Goal: Information Seeking & Learning: Learn about a topic

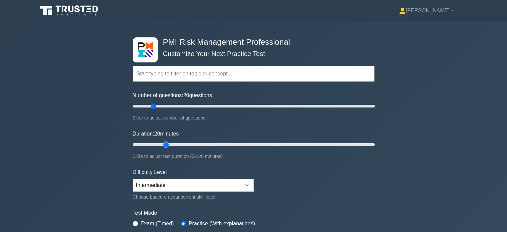
drag, startPoint x: 144, startPoint y: 144, endPoint x: 163, endPoint y: 145, distance: 18.4
type input "20"
click at [163, 145] on input "Duration: 20 minutes" at bounding box center [254, 144] width 242 height 8
click at [155, 182] on select "Beginner Intermediate Expert" at bounding box center [193, 185] width 121 height 13
select select "beginner"
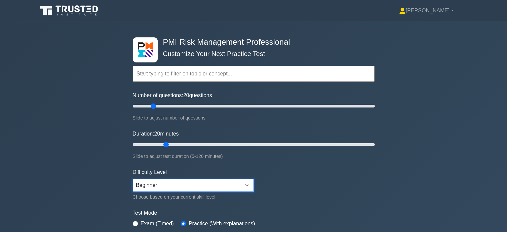
click at [133, 179] on select "Beginner Intermediate Expert" at bounding box center [193, 185] width 121 height 13
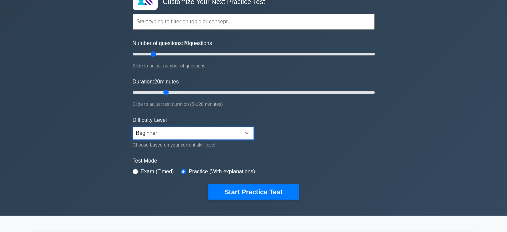
scroll to position [68, 0]
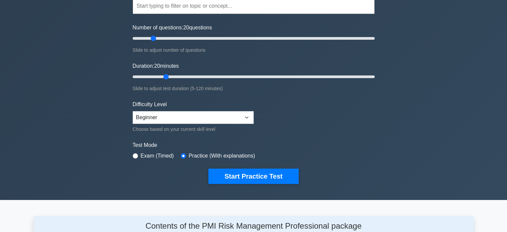
click at [241, 176] on button "Start Practice Test" at bounding box center [254, 175] width 90 height 15
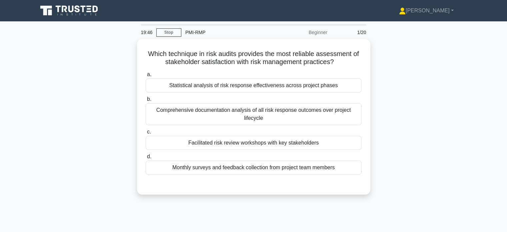
click at [184, 142] on div "Facilitated risk review workshops with key stakeholders" at bounding box center [254, 143] width 216 height 14
click at [146, 134] on input "c. Facilitated risk review workshops with key stakeholders" at bounding box center [146, 132] width 0 height 4
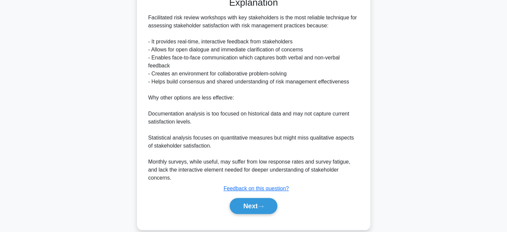
click at [241, 199] on button "Next" at bounding box center [254, 206] width 48 height 16
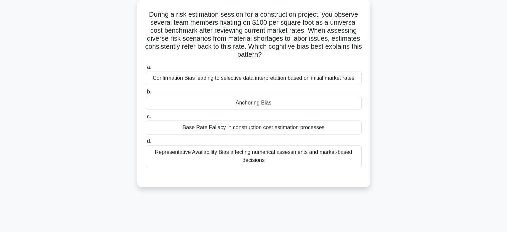
scroll to position [37, 0]
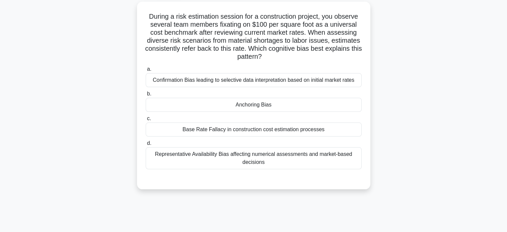
click at [170, 103] on div "Anchoring Bias" at bounding box center [254, 105] width 216 height 14
click at [146, 96] on input "b. Anchoring Bias" at bounding box center [146, 94] width 0 height 4
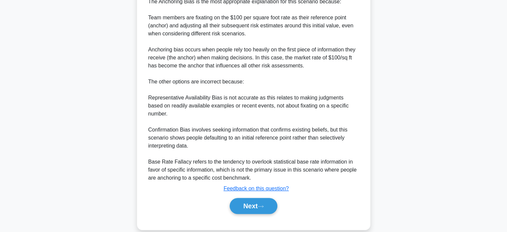
click at [238, 198] on button "Next" at bounding box center [254, 206] width 48 height 16
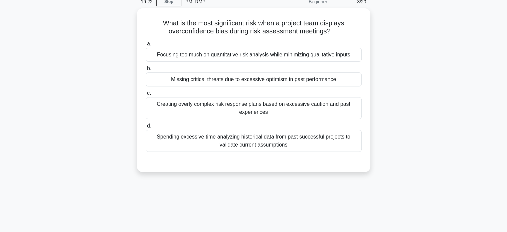
scroll to position [31, 0]
click at [173, 79] on div "Missing critical threats due to excessive optimism in past performance" at bounding box center [254, 79] width 216 height 14
click at [146, 70] on input "b. Missing critical threats due to excessive optimism in past performance" at bounding box center [146, 68] width 0 height 4
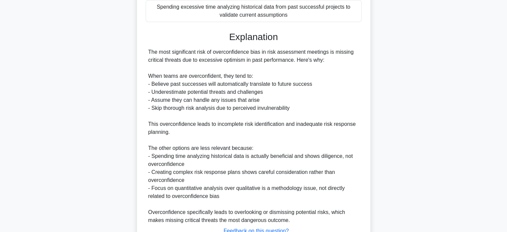
scroll to position [211, 0]
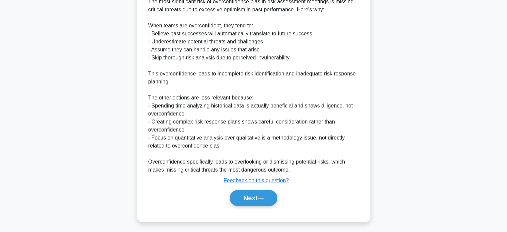
click at [243, 200] on button "Next" at bounding box center [254, 198] width 48 height 16
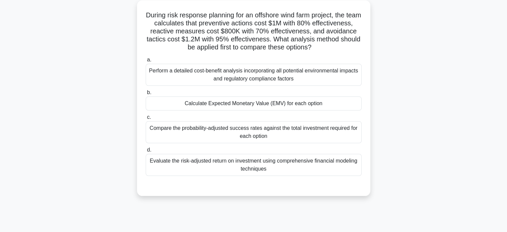
scroll to position [39, 0]
click at [160, 100] on div "Calculate Expected Monetary Value (EMV) for each option" at bounding box center [254, 103] width 216 height 14
click at [146, 94] on input "b. Calculate Expected Monetary Value (EMV) for each option" at bounding box center [146, 92] width 0 height 4
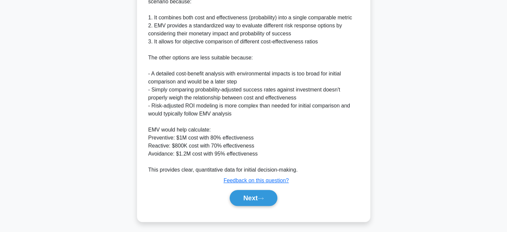
click at [240, 193] on button "Next" at bounding box center [254, 198] width 48 height 16
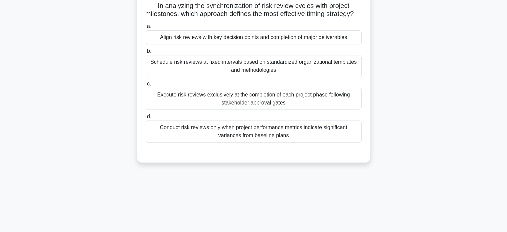
scroll to position [49, 0]
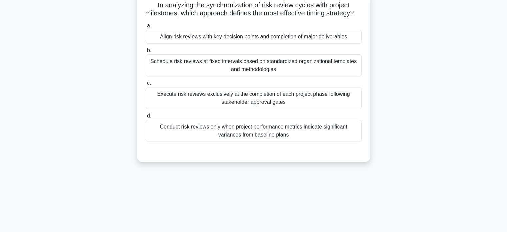
click at [177, 136] on div "Conduct risk reviews only when project performance metrics indicate significant…" at bounding box center [254, 131] width 216 height 22
click at [146, 118] on input "d. Conduct risk reviews only when project performance metrics indicate signific…" at bounding box center [146, 116] width 0 height 4
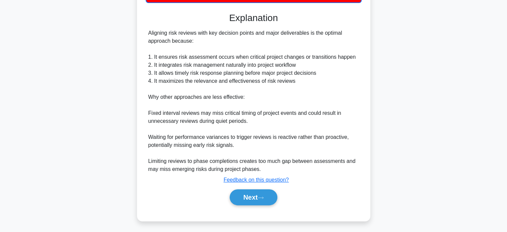
click at [245, 200] on button "Next" at bounding box center [254, 197] width 48 height 16
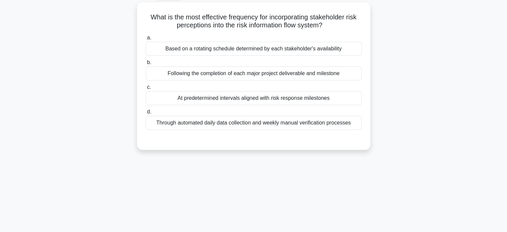
scroll to position [37, 0]
click at [168, 99] on div "At predetermined intervals aligned with risk response milestones" at bounding box center [254, 98] width 216 height 14
click at [146, 89] on input "c. At predetermined intervals aligned with risk response milestones" at bounding box center [146, 87] width 0 height 4
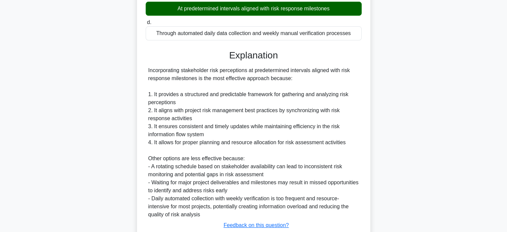
scroll to position [171, 0]
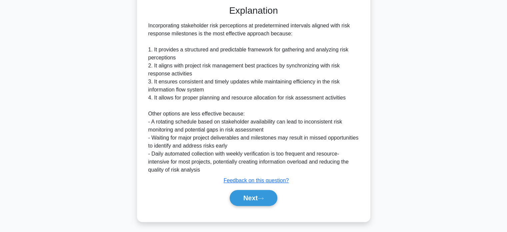
click at [242, 196] on button "Next" at bounding box center [254, 198] width 48 height 16
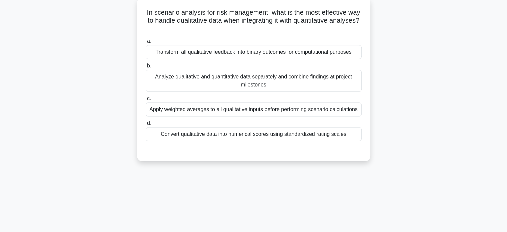
scroll to position [42, 0]
click at [173, 130] on div "Convert qualitative data into numerical scores using standardized rating scales" at bounding box center [254, 134] width 216 height 14
click at [146, 125] on input "d. Convert qualitative data into numerical scores using standardized rating sca…" at bounding box center [146, 123] width 0 height 4
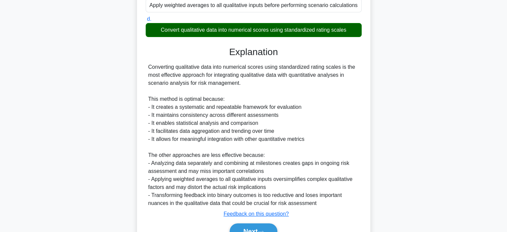
scroll to position [179, 0]
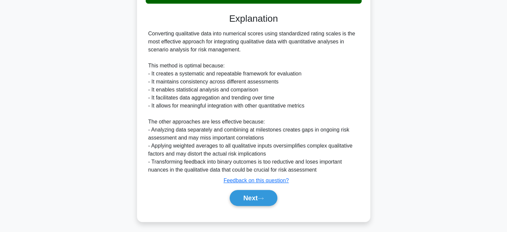
click at [238, 197] on button "Next" at bounding box center [254, 198] width 48 height 16
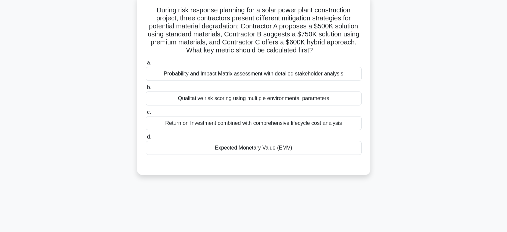
scroll to position [44, 0]
click at [189, 147] on div "Expected Monetary Value (EMV)" at bounding box center [254, 147] width 216 height 14
click at [146, 139] on input "d. Expected Monetary Value (EMV)" at bounding box center [146, 136] width 0 height 4
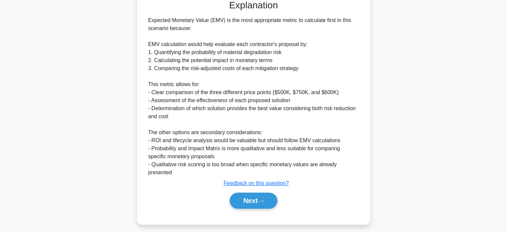
scroll to position [211, 0]
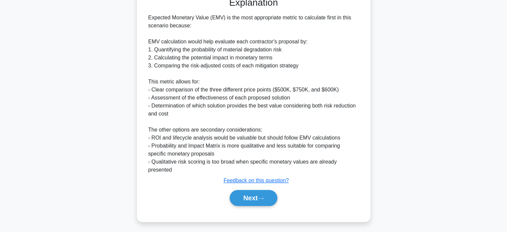
click at [247, 194] on button "Next" at bounding box center [254, 198] width 48 height 16
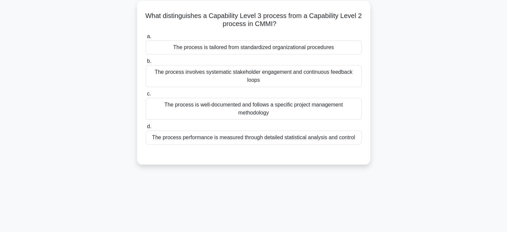
scroll to position [39, 0]
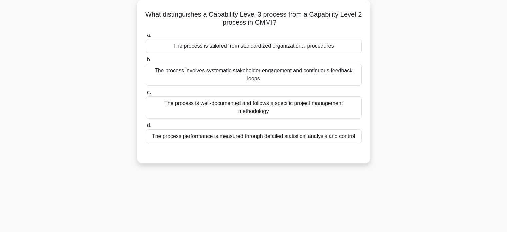
click at [182, 96] on div "The process is well-documented and follows a specific project management method…" at bounding box center [254, 107] width 216 height 22
click at [146, 95] on input "c. The process is well-documented and follows a specific project management met…" at bounding box center [146, 92] width 0 height 4
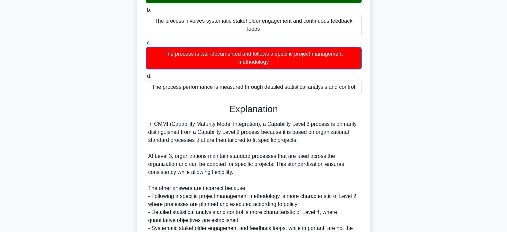
scroll to position [155, 0]
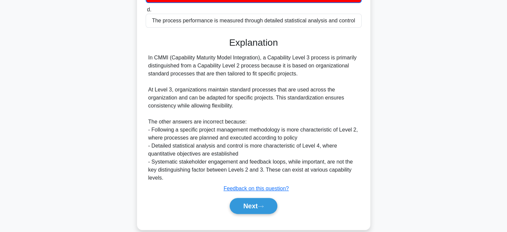
click at [239, 199] on button "Next" at bounding box center [254, 206] width 48 height 16
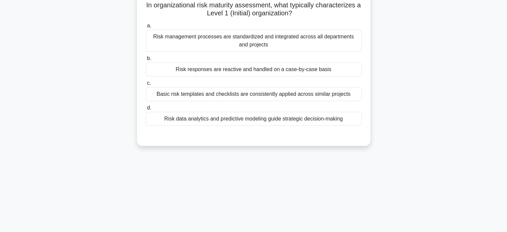
scroll to position [47, 0]
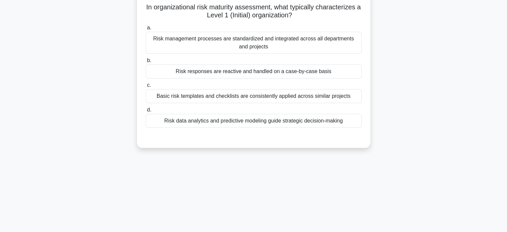
click at [169, 70] on div "Risk responses are reactive and handled on a case-by-case basis" at bounding box center [254, 71] width 216 height 14
click at [146, 63] on input "b. Risk responses are reactive and handled on a case-by-case basis" at bounding box center [146, 60] width 0 height 4
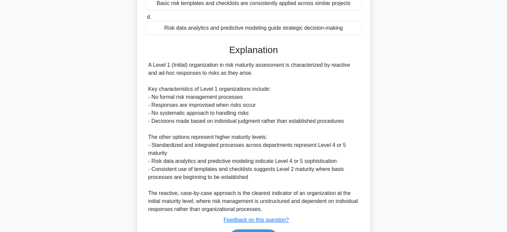
scroll to position [179, 0]
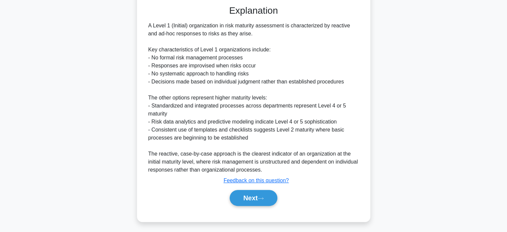
click at [239, 199] on button "Next" at bounding box center [254, 198] width 48 height 16
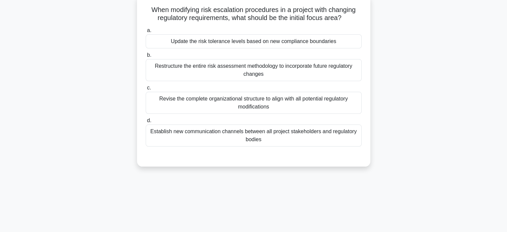
scroll to position [44, 0]
click at [172, 41] on div "Update the risk tolerance levels based on new compliance boundaries" at bounding box center [254, 41] width 216 height 14
click at [146, 32] on input "a. Update the risk tolerance levels based on new compliance boundaries" at bounding box center [146, 30] width 0 height 4
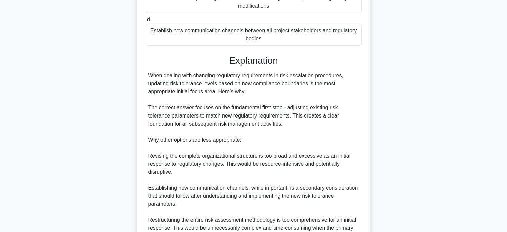
scroll to position [211, 0]
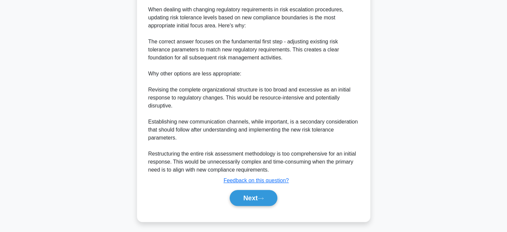
click at [245, 199] on button "Next" at bounding box center [254, 198] width 48 height 16
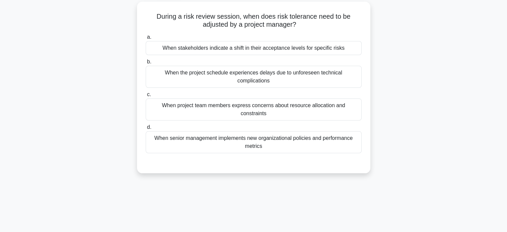
scroll to position [38, 0]
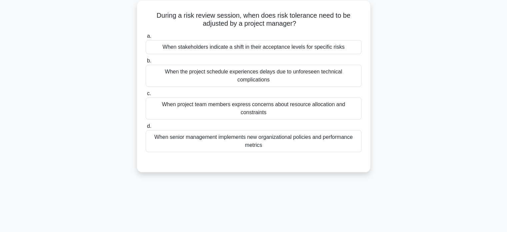
click at [169, 44] on div "When stakeholders indicate a shift in their acceptance levels for specific risks" at bounding box center [254, 47] width 216 height 14
click at [146, 38] on input "a. When stakeholders indicate a shift in their acceptance levels for specific r…" at bounding box center [146, 36] width 0 height 4
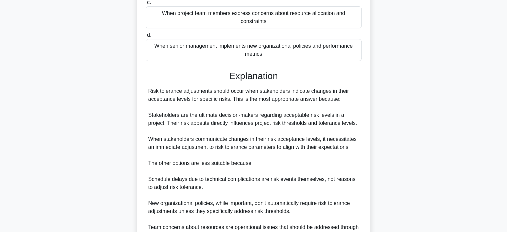
scroll to position [179, 0]
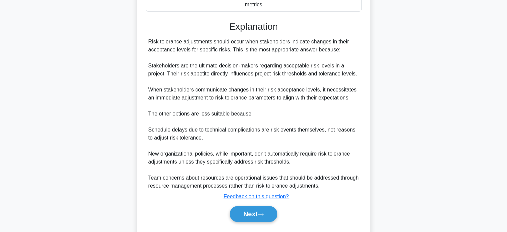
click at [242, 206] on button "Next" at bounding box center [254, 214] width 48 height 16
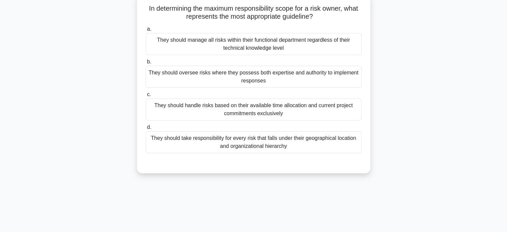
scroll to position [45, 0]
click at [163, 76] on div "They should oversee risks where they possess both expertise and authority to im…" at bounding box center [254, 77] width 216 height 22
click at [146, 65] on input "b. They should oversee risks where they possess both expertise and authority to…" at bounding box center [146, 62] width 0 height 4
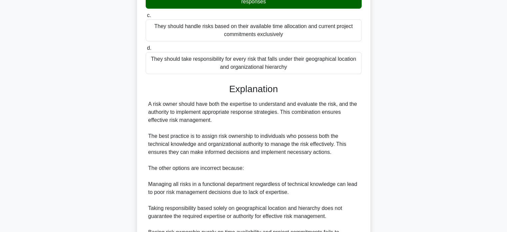
scroll to position [203, 0]
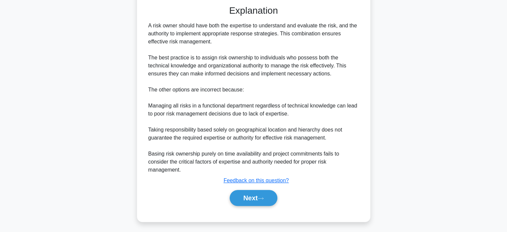
click at [242, 198] on button "Next" at bounding box center [254, 198] width 48 height 16
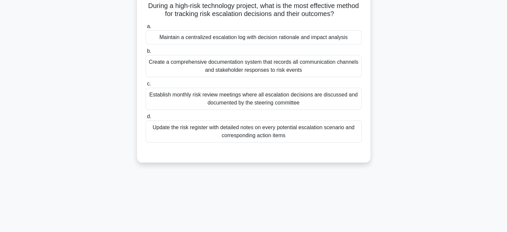
scroll to position [47, 0]
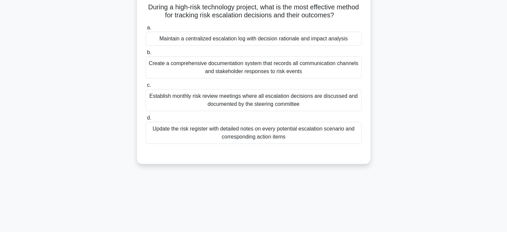
click at [170, 37] on div "Maintain a centralized escalation log with decision rationale and impact analys…" at bounding box center [254, 39] width 216 height 14
click at [146, 30] on input "a. Maintain a centralized escalation log with decision rationale and impact ana…" at bounding box center [146, 28] width 0 height 4
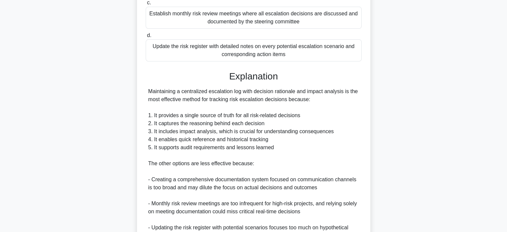
scroll to position [195, 0]
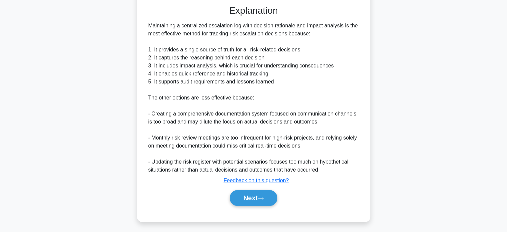
click at [241, 195] on button "Next" at bounding box center [254, 198] width 48 height 16
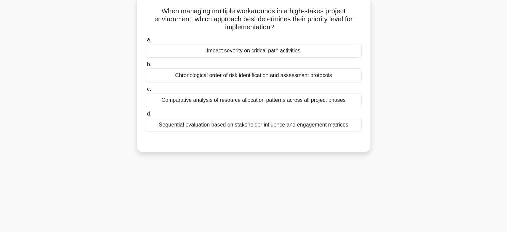
scroll to position [42, 0]
click at [169, 50] on div "Impact severity on critical path activities" at bounding box center [254, 51] width 216 height 14
click at [146, 42] on input "a. Impact severity on critical path activities" at bounding box center [146, 40] width 0 height 4
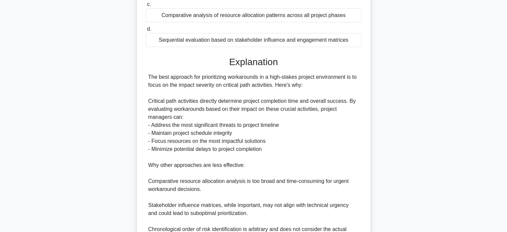
scroll to position [195, 0]
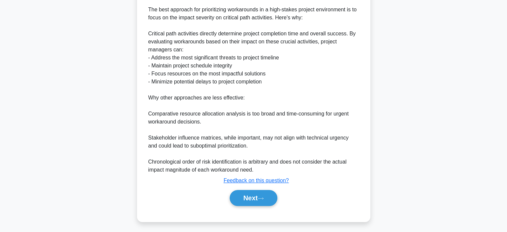
click at [242, 199] on button "Next" at bounding box center [254, 198] width 48 height 16
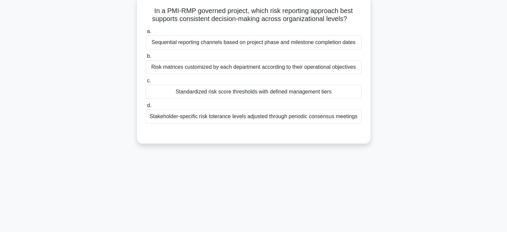
scroll to position [43, 0]
click at [167, 120] on div "Stakeholder-specific risk tolerance levels adjusted through periodic consensus …" at bounding box center [254, 117] width 216 height 14
click at [146, 108] on input "d. Stakeholder-specific risk tolerance levels adjusted through periodic consens…" at bounding box center [146, 106] width 0 height 4
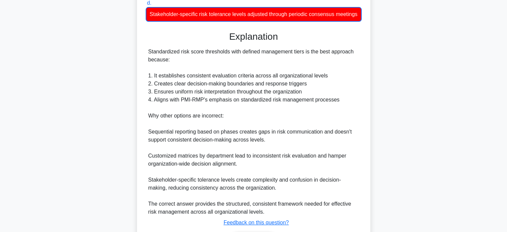
scroll to position [196, 0]
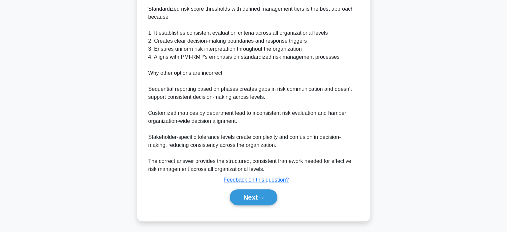
click at [245, 196] on button "Next" at bounding box center [254, 197] width 48 height 16
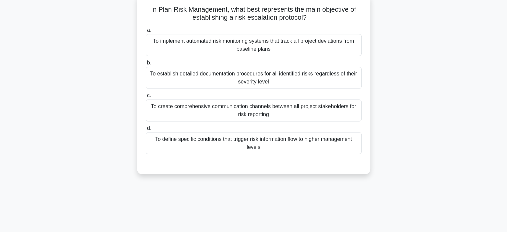
scroll to position [45, 0]
click at [183, 142] on div "To define specific conditions that trigger risk information flow to higher mana…" at bounding box center [254, 143] width 216 height 22
click at [146, 130] on input "d. To define specific conditions that trigger risk information flow to higher m…" at bounding box center [146, 128] width 0 height 4
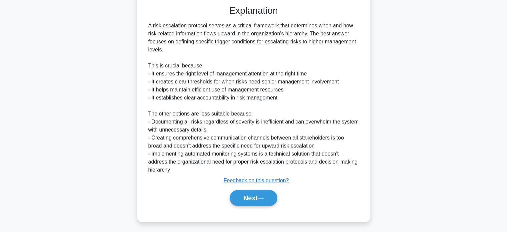
click at [238, 198] on button "Next" at bounding box center [254, 198] width 48 height 16
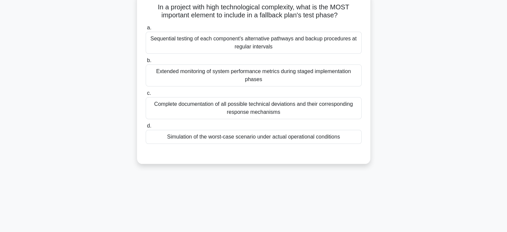
scroll to position [45, 0]
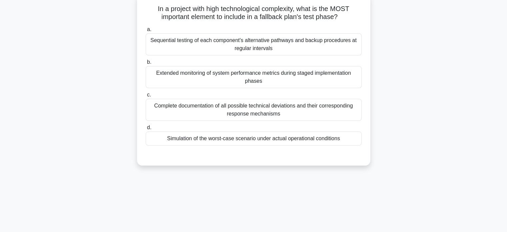
click at [176, 135] on div "Simulation of the worst-case scenario under actual operational conditions" at bounding box center [254, 138] width 216 height 14
click at [146, 130] on input "d. Simulation of the worst-case scenario under actual operational conditions" at bounding box center [146, 127] width 0 height 4
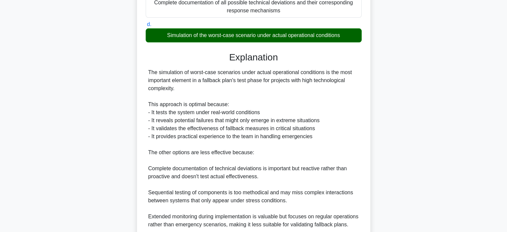
scroll to position [211, 0]
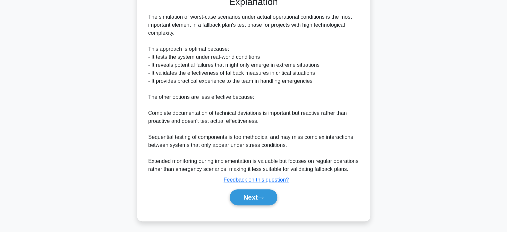
click at [236, 195] on button "Next" at bounding box center [254, 197] width 48 height 16
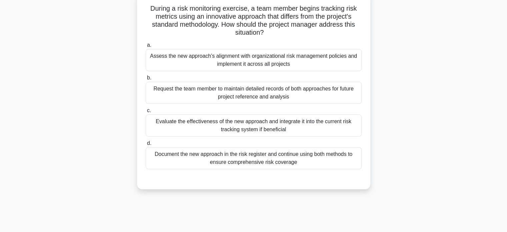
scroll to position [45, 0]
click at [174, 122] on div "Evaluate the effectiveness of the new approach and integrate it into the curren…" at bounding box center [254, 125] width 216 height 22
click at [146, 113] on input "c. Evaluate the effectiveness of the new approach and integrate it into the cur…" at bounding box center [146, 110] width 0 height 4
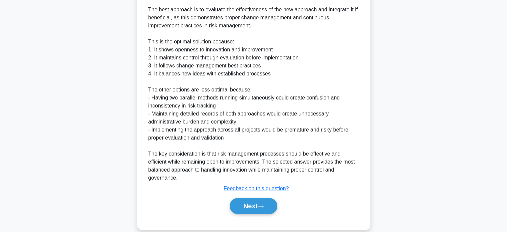
click at [242, 198] on button "Next" at bounding box center [254, 206] width 48 height 16
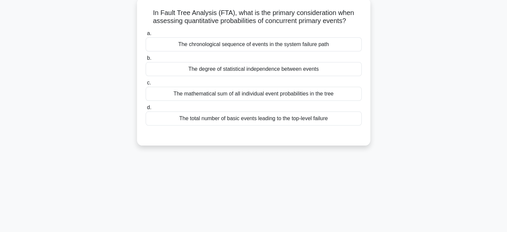
scroll to position [42, 0]
click at [183, 117] on div "The total number of basic events leading to the top-level failure" at bounding box center [254, 118] width 216 height 14
click at [146, 109] on input "d. The total number of basic events leading to the top-level failure" at bounding box center [146, 107] width 0 height 4
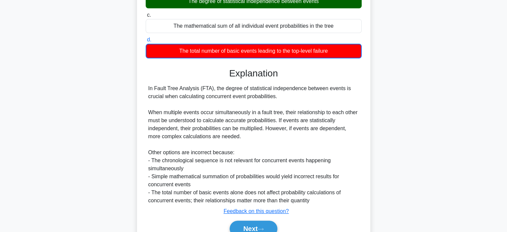
scroll to position [139, 0]
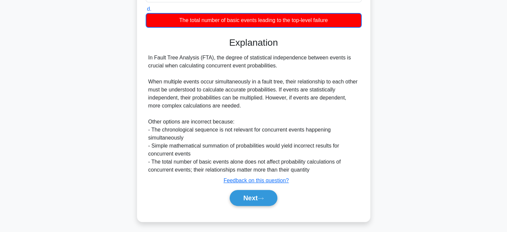
click at [242, 196] on button "Next" at bounding box center [254, 198] width 48 height 16
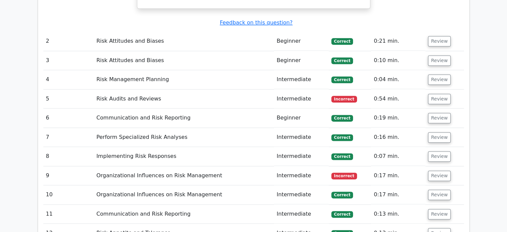
scroll to position [837, 0]
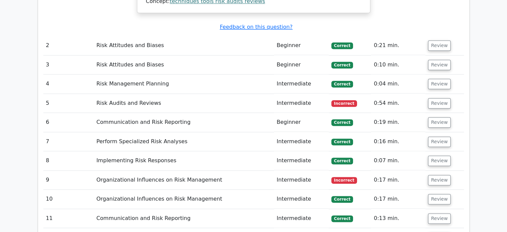
click at [432, 98] on button "Review" at bounding box center [439, 103] width 23 height 10
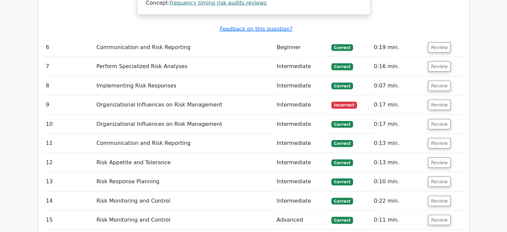
scroll to position [1274, 0]
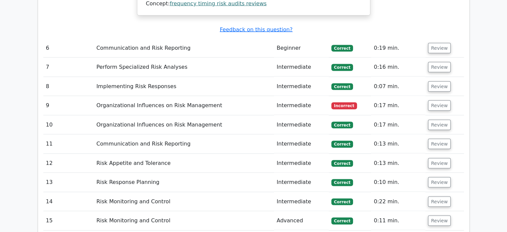
click at [436, 100] on button "Review" at bounding box center [439, 105] width 23 height 10
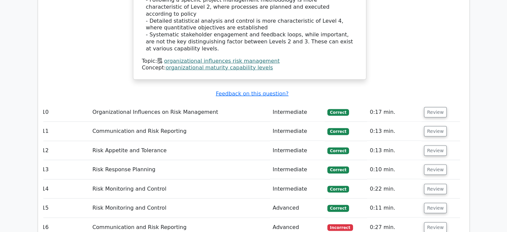
scroll to position [1627, 0]
click at [430, 222] on button "Review" at bounding box center [435, 227] width 23 height 10
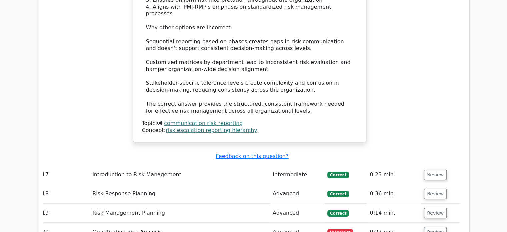
scroll to position [2074, 0]
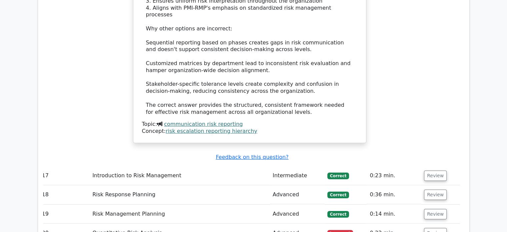
click at [428, 228] on button "Review" at bounding box center [435, 233] width 23 height 10
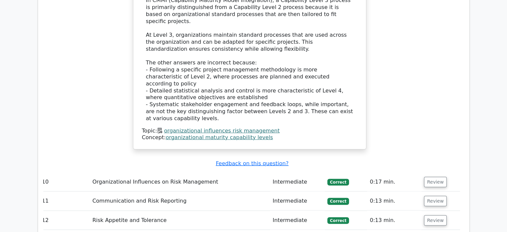
scroll to position [1556, 0]
